Goal: Task Accomplishment & Management: Complete application form

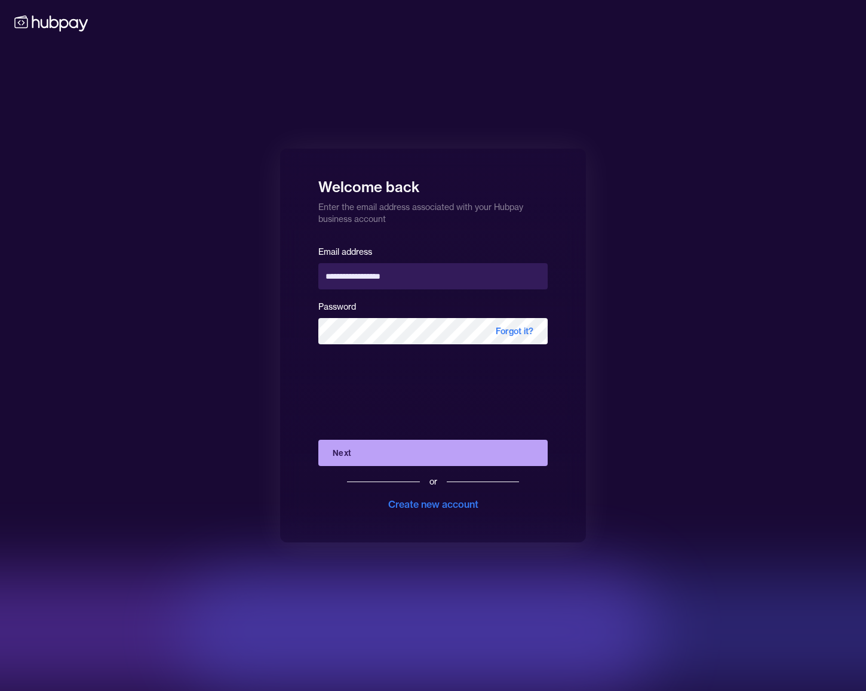
click at [416, 457] on button "Next" at bounding box center [432, 453] width 229 height 26
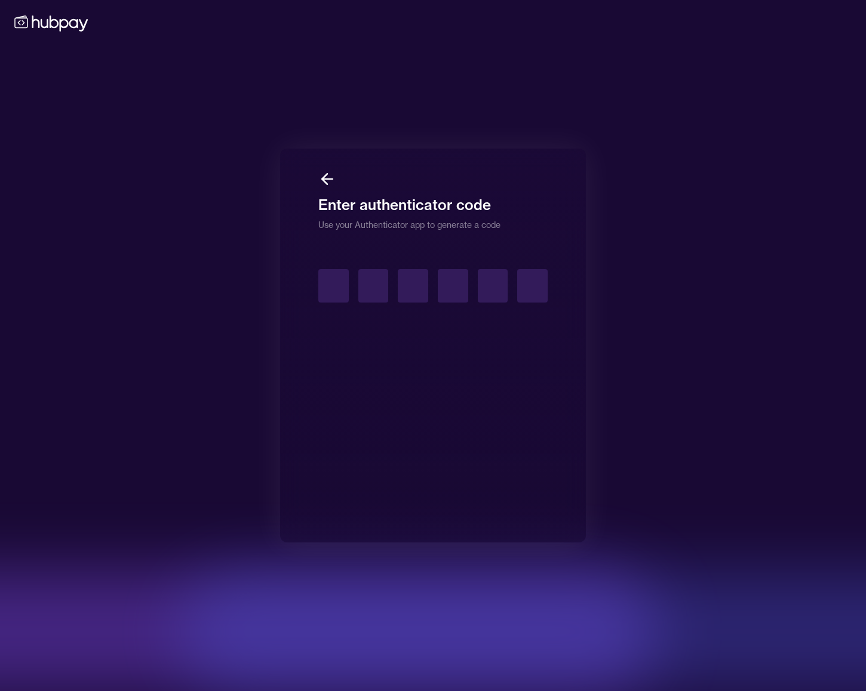
type input "*"
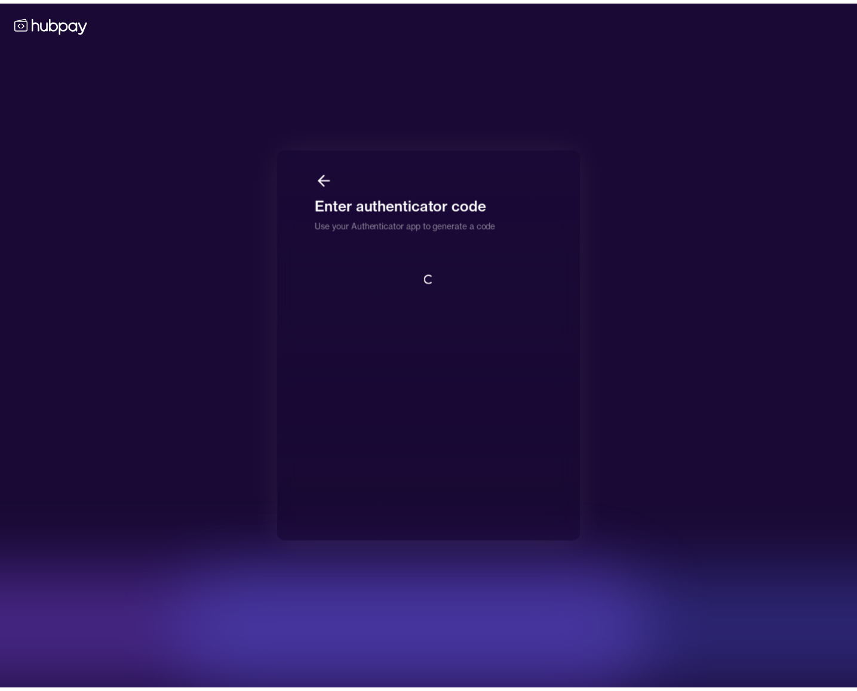
scroll to position [1, 0]
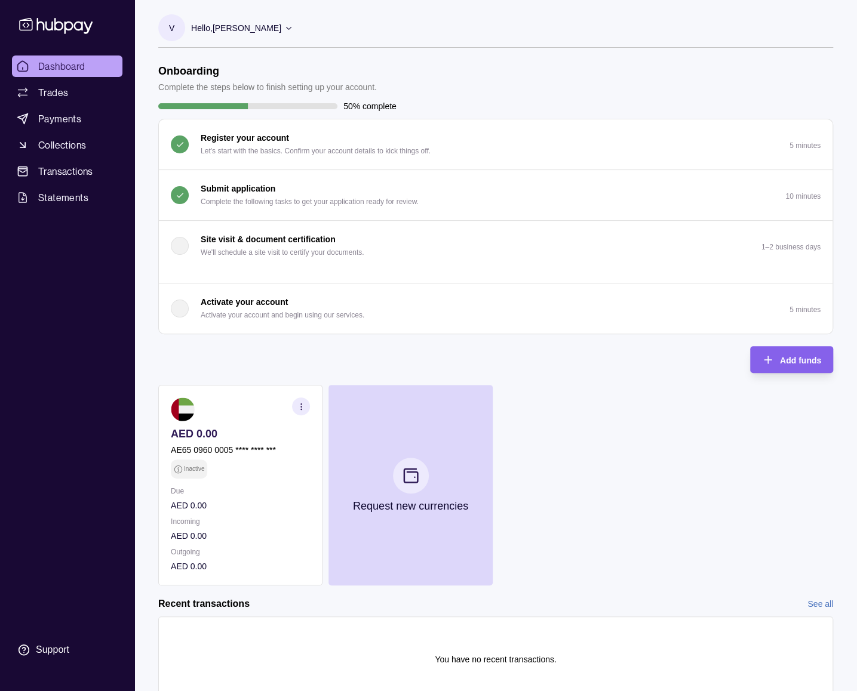
click at [260, 197] on p "Complete the following tasks to get your application ready for review." at bounding box center [310, 201] width 218 height 13
click at [339, 185] on div "Submit application Complete the following tasks to get your application ready f…" at bounding box center [310, 195] width 218 height 26
